Goal: Information Seeking & Learning: Learn about a topic

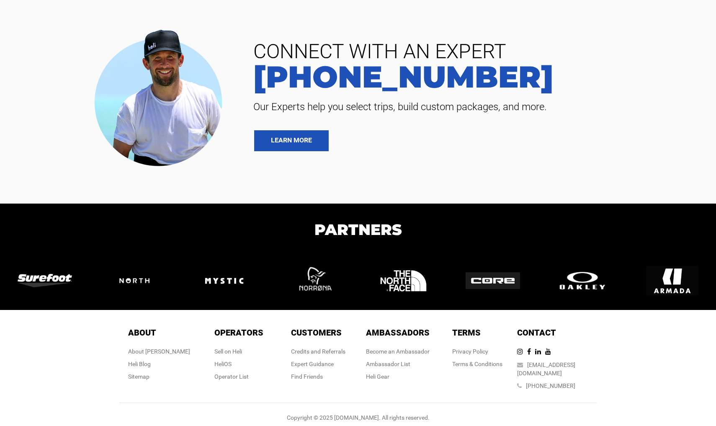
scroll to position [2036, 0]
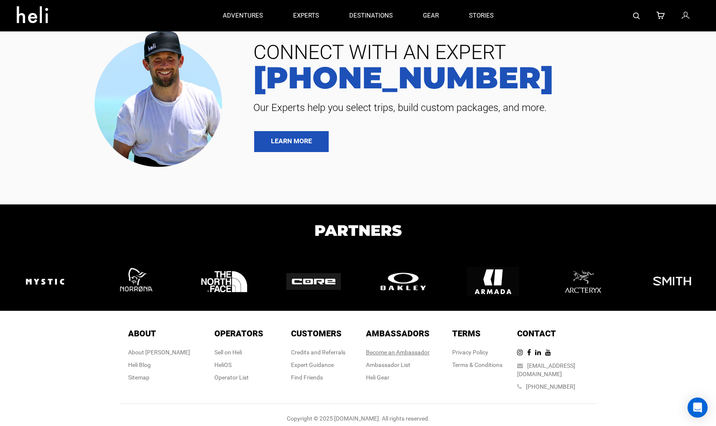
click at [385, 351] on link "Become an Ambassador" at bounding box center [398, 352] width 64 height 7
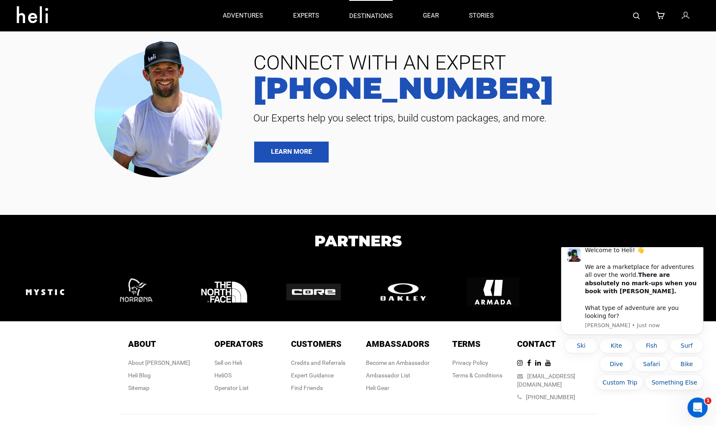
scroll to position [0, 0]
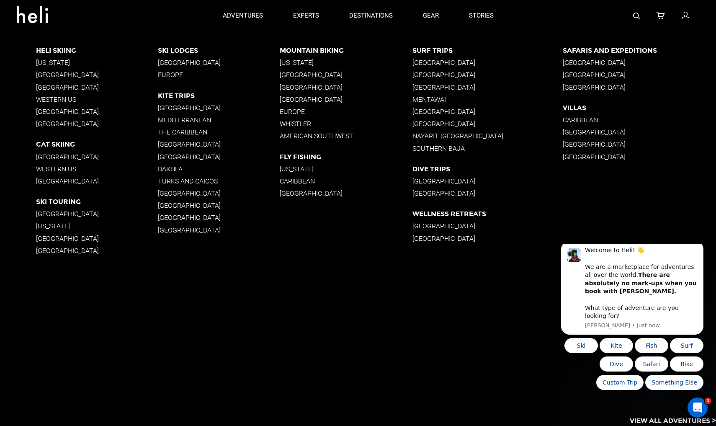
click at [62, 101] on p "Western US" at bounding box center [97, 100] width 122 height 8
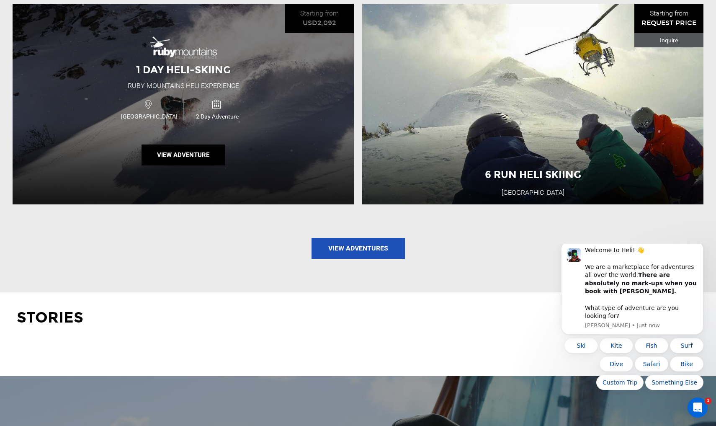
scroll to position [1092, 0]
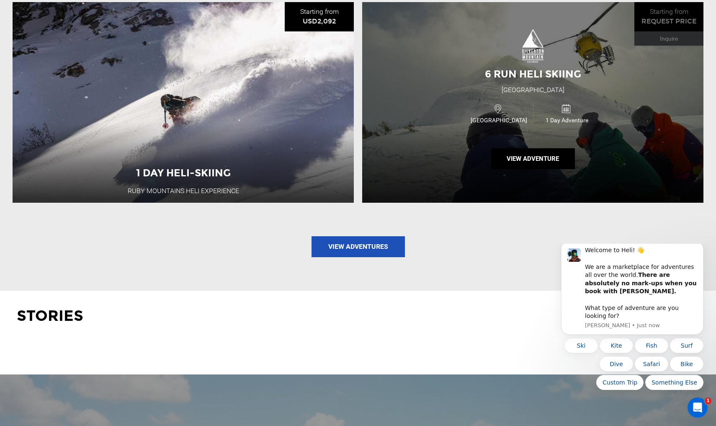
click at [531, 80] on div "6 Run Heli Skiing [GEOGRAPHIC_DATA] [GEOGRAPHIC_DATA] 1 Day Adventure View Adve…" at bounding box center [532, 102] width 341 height 201
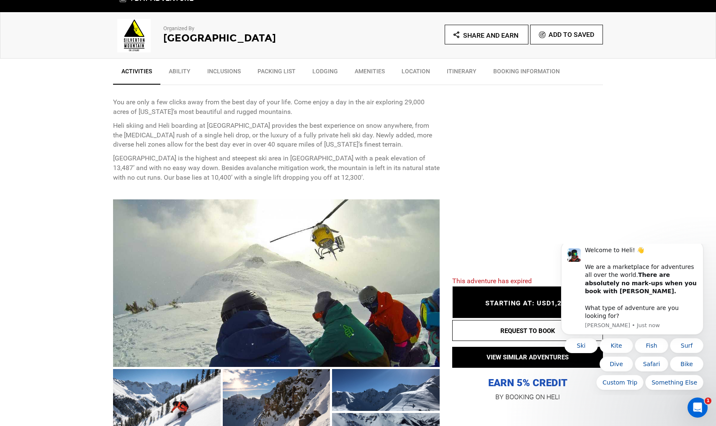
scroll to position [270, 0]
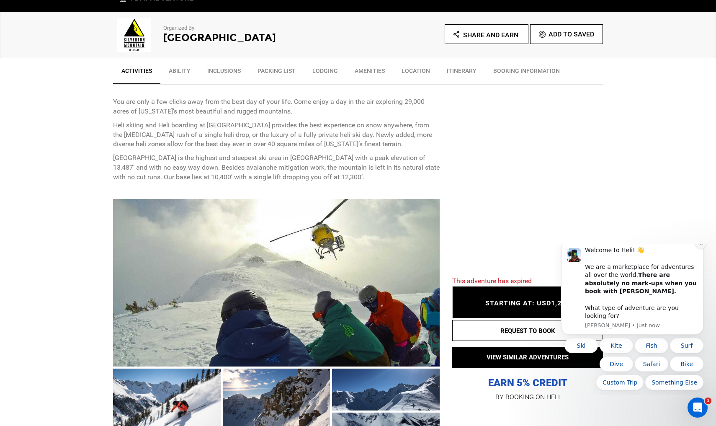
click at [701, 249] on button "Dismiss notification" at bounding box center [701, 243] width 11 height 11
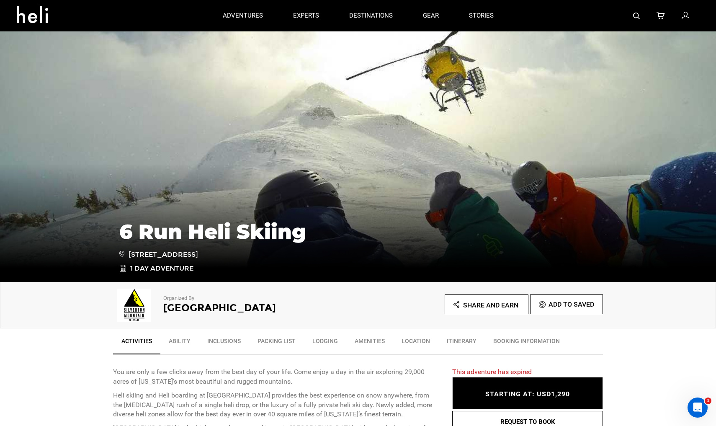
scroll to position [0, 0]
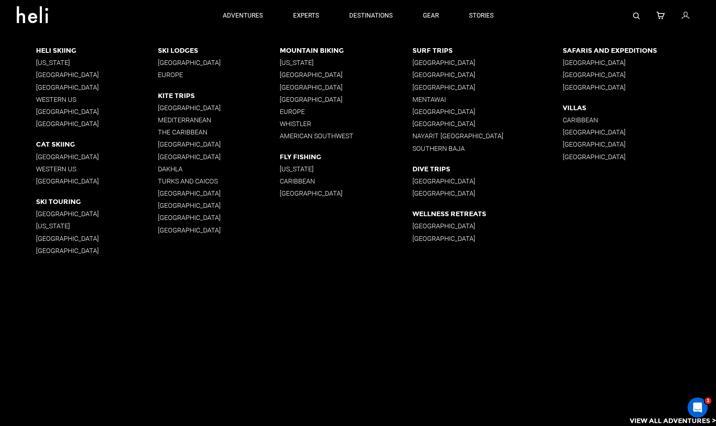
click at [70, 169] on p "Western US" at bounding box center [97, 169] width 122 height 8
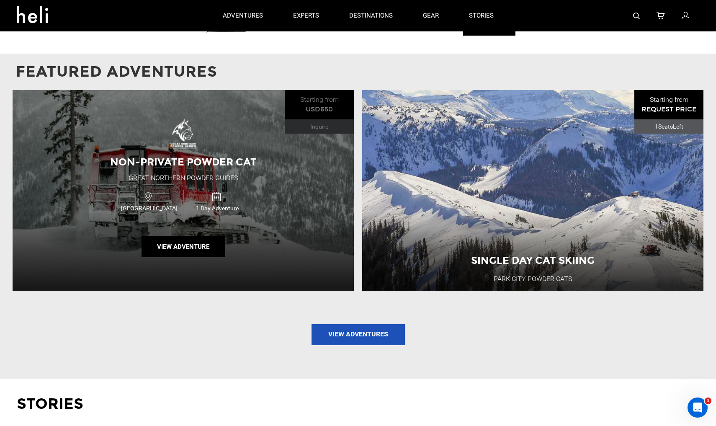
scroll to position [811, 0]
click at [288, 145] on div "Non-Private Powder Cat Great Northern Powder Guides [GEOGRAPHIC_DATA] 1 Day Adv…" at bounding box center [183, 190] width 341 height 201
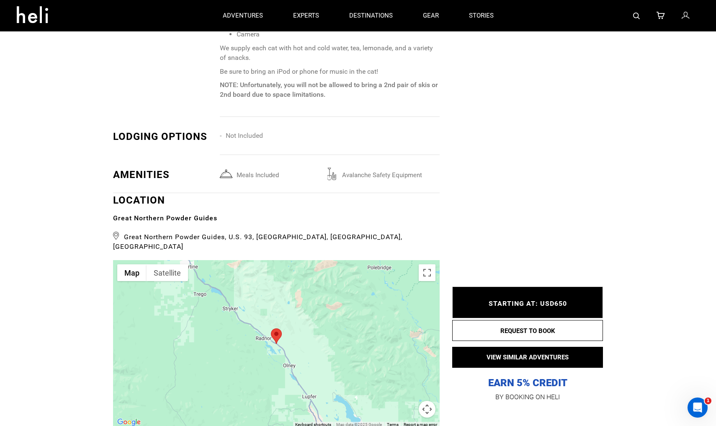
scroll to position [969, 0]
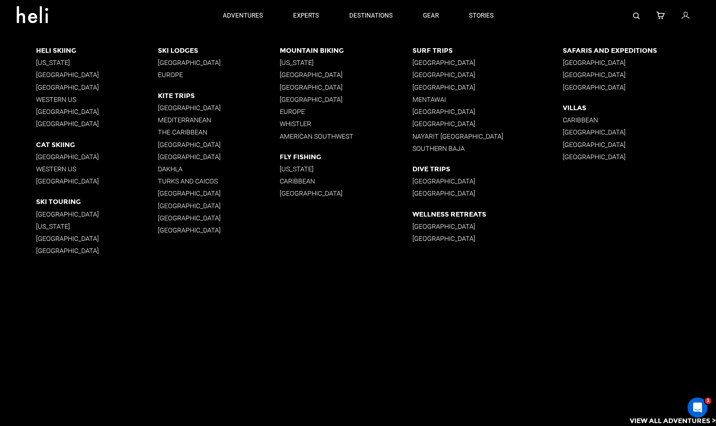
click at [77, 110] on p "[GEOGRAPHIC_DATA]" at bounding box center [97, 112] width 122 height 8
click at [194, 61] on p "[GEOGRAPHIC_DATA]" at bounding box center [219, 63] width 122 height 8
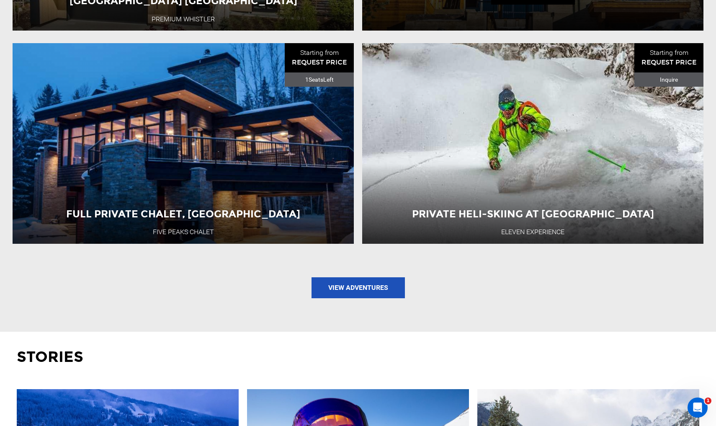
scroll to position [911, 0]
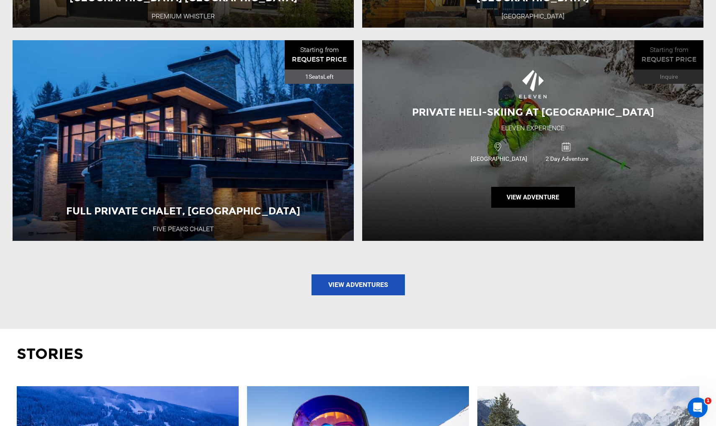
click at [416, 189] on div "Private Heli-Skiing at [GEOGRAPHIC_DATA] Eleven Experience [GEOGRAPHIC_DATA] 2 …" at bounding box center [532, 140] width 341 height 201
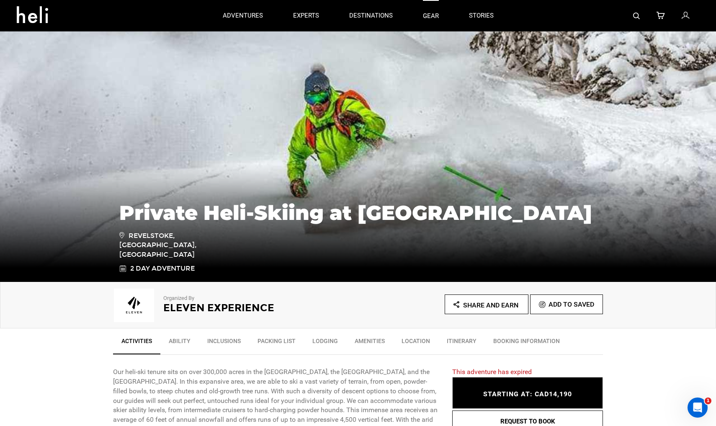
click at [431, 16] on link "gear" at bounding box center [431, 15] width 16 height 31
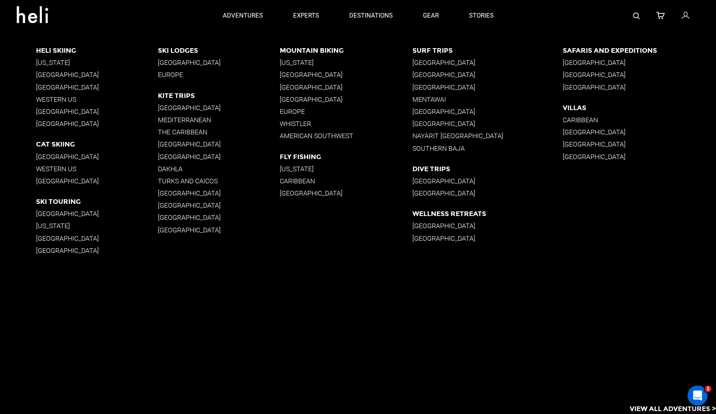
click at [427, 111] on p "[GEOGRAPHIC_DATA]" at bounding box center [488, 112] width 150 height 8
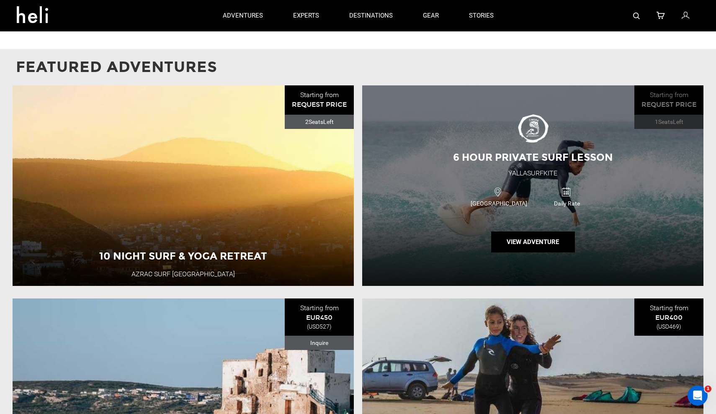
scroll to position [341, 0]
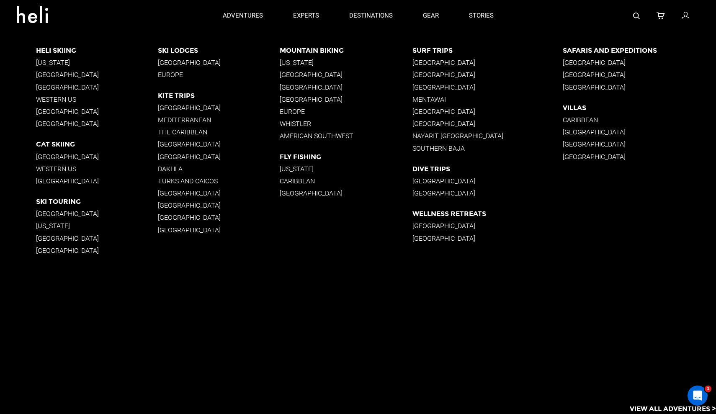
click at [438, 148] on p "Southern Baja" at bounding box center [488, 149] width 150 height 8
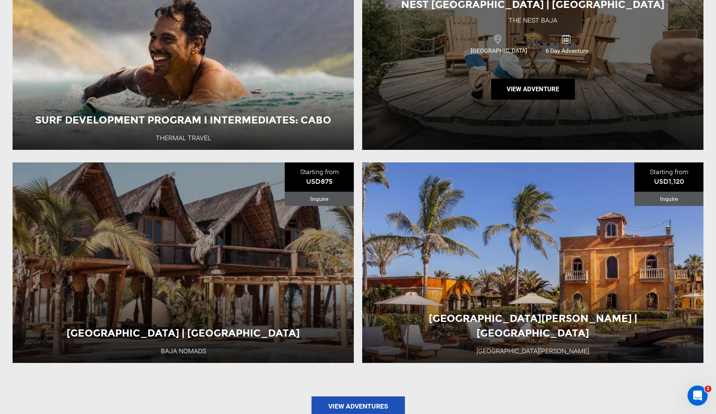
scroll to position [1141, 0]
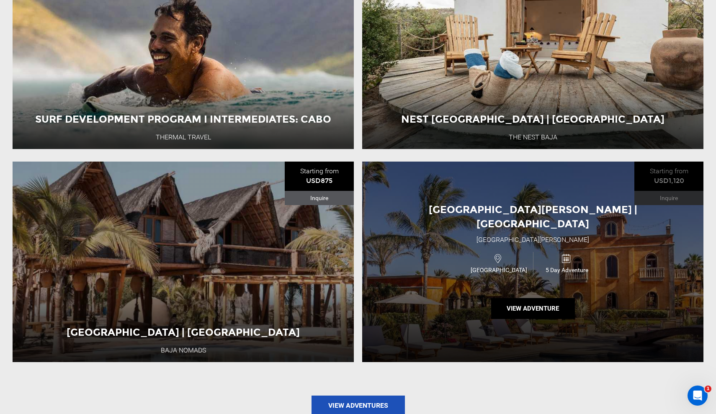
click at [448, 193] on div "[GEOGRAPHIC_DATA][PERSON_NAME] | [GEOGRAPHIC_DATA] [GEOGRAPHIC_DATA][PERSON_NAM…" at bounding box center [532, 262] width 341 height 201
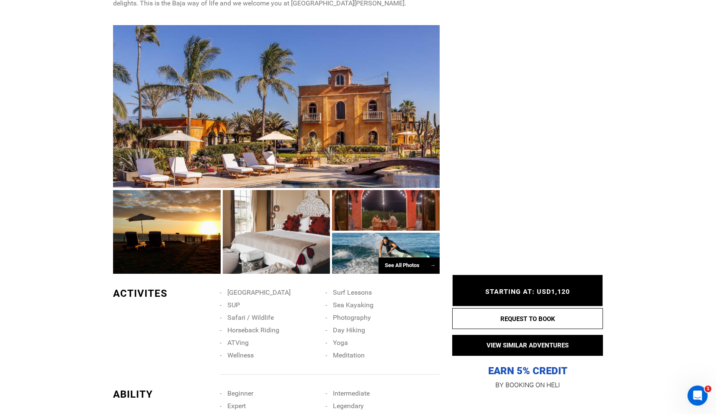
scroll to position [428, 0]
